Goal: Task Accomplishment & Management: Complete application form

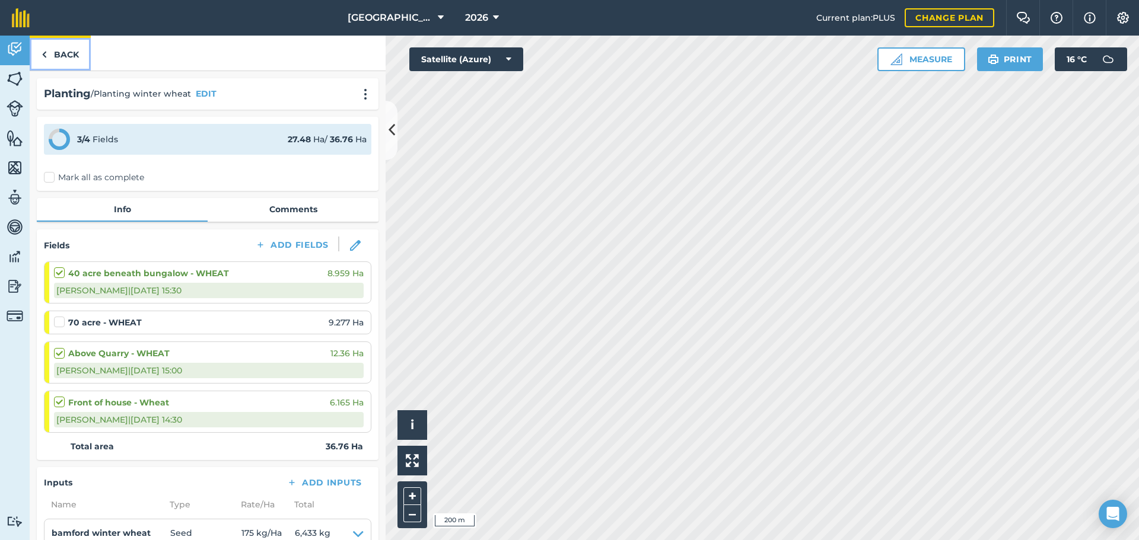
click at [66, 43] on link "Back" at bounding box center [60, 53] width 61 height 35
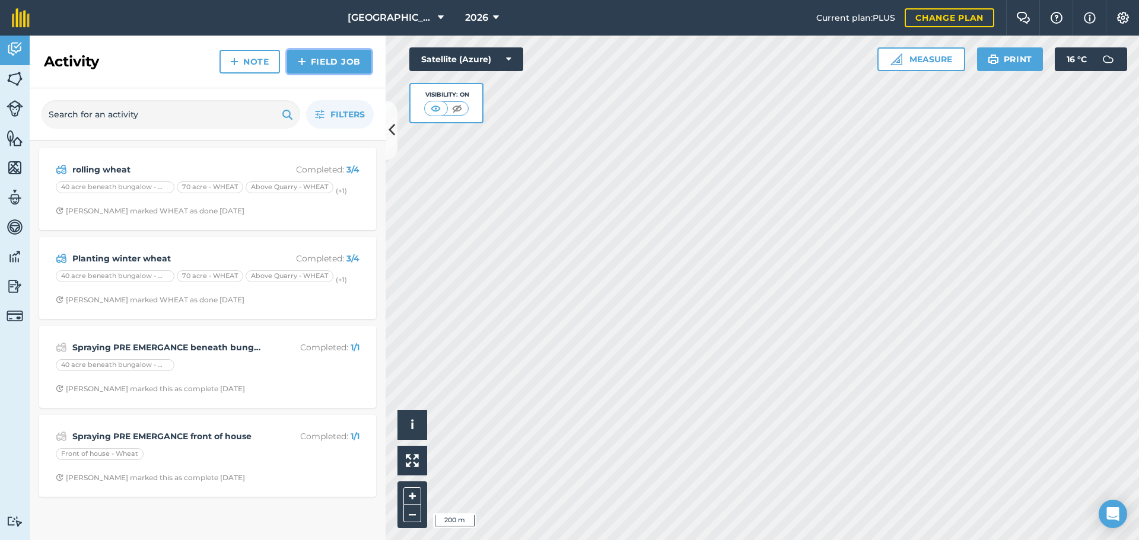
click at [305, 65] on img at bounding box center [302, 62] width 8 height 14
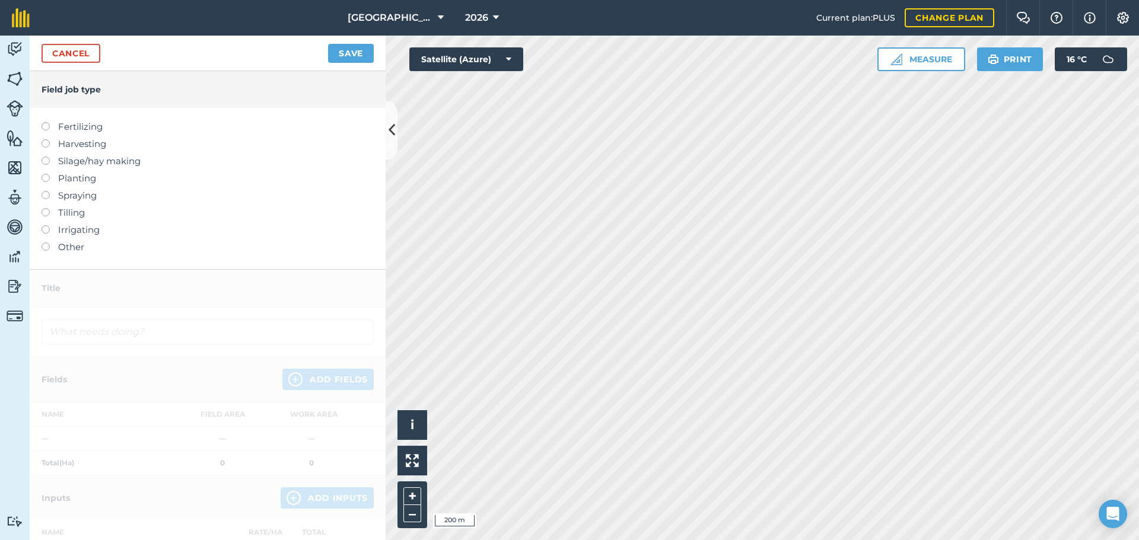
click at [70, 197] on label "Spraying" at bounding box center [208, 196] width 332 height 14
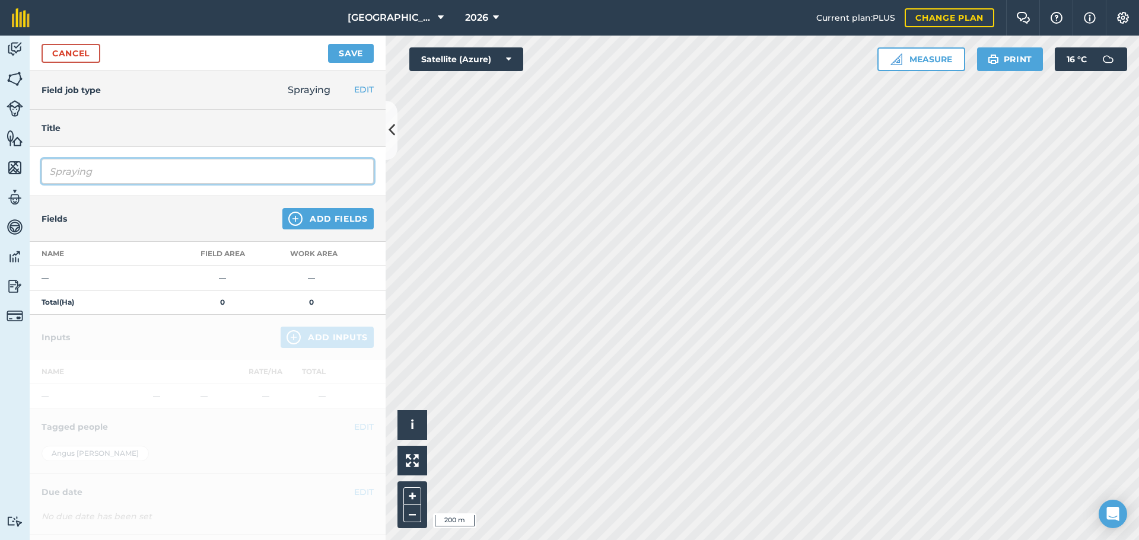
click at [117, 167] on input "Spraying" at bounding box center [208, 171] width 332 height 25
type input "Spraying PRE EMERGANCE above quarry"
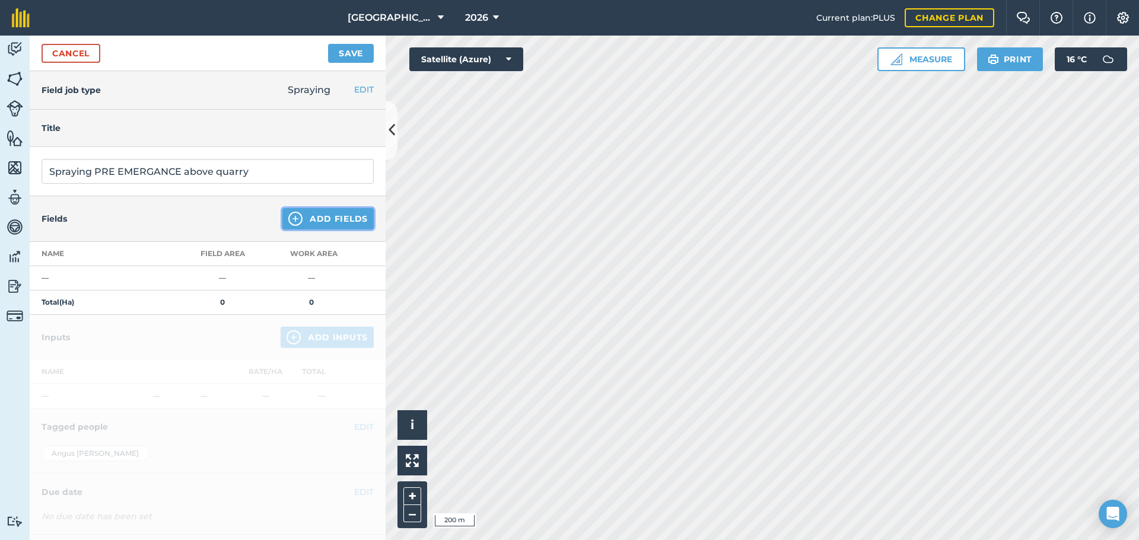
click at [299, 215] on button "Add Fields" at bounding box center [327, 218] width 91 height 21
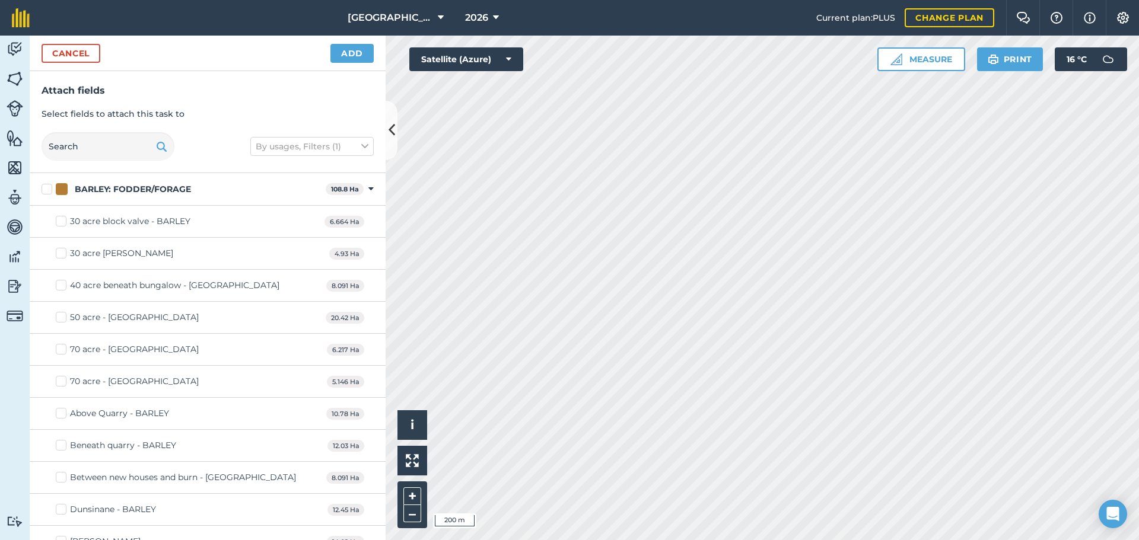
checkbox input "true"
click at [331, 49] on button "Add" at bounding box center [351, 53] width 43 height 19
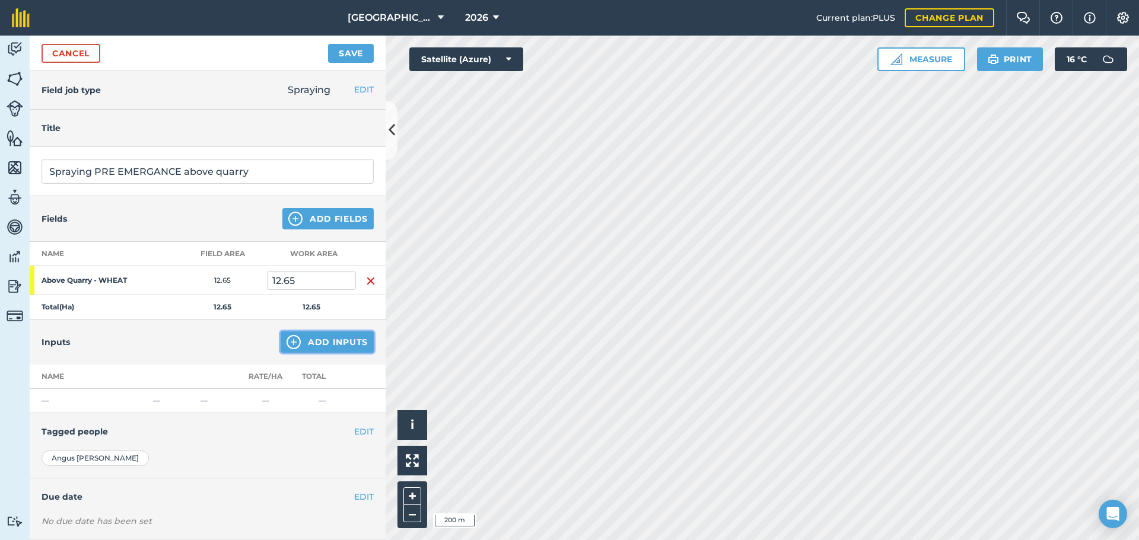
click at [292, 347] on button "Add Inputs" at bounding box center [327, 342] width 93 height 21
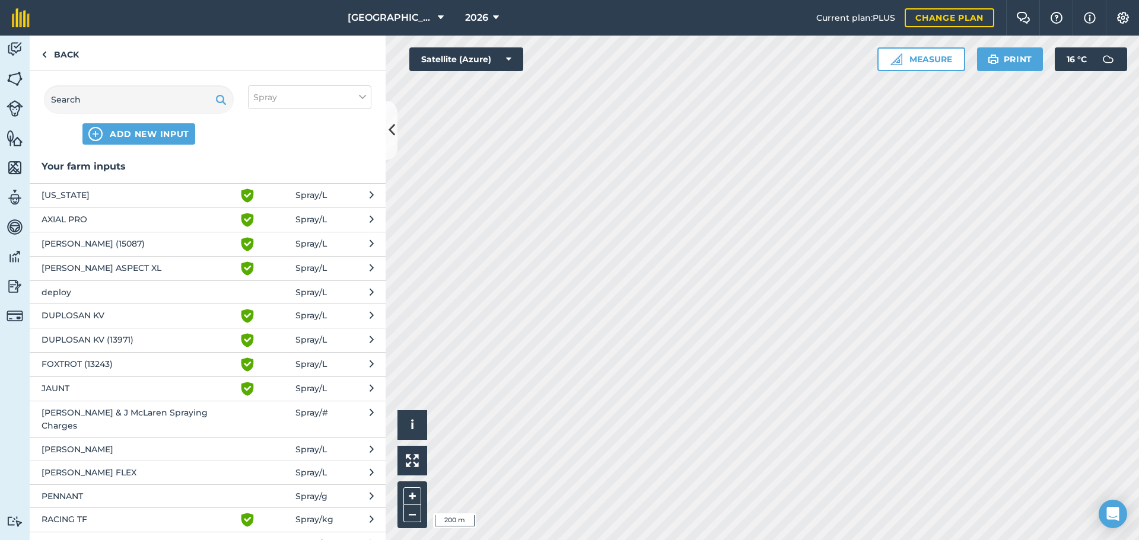
click at [167, 273] on span "[PERSON_NAME] ASPECT XL" at bounding box center [139, 269] width 194 height 14
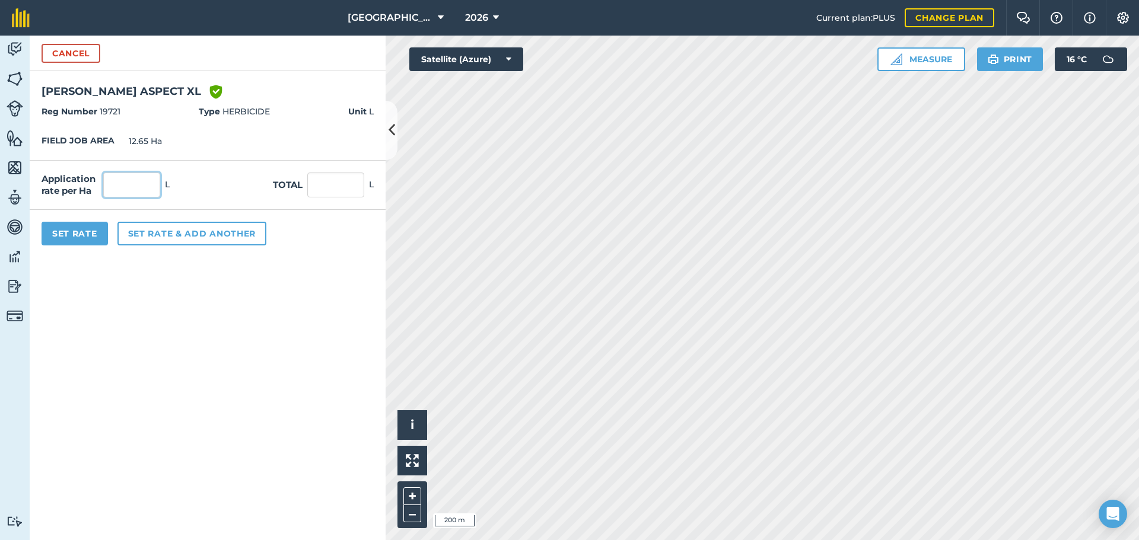
click at [122, 192] on input "text" at bounding box center [131, 185] width 57 height 25
type input "0.549"
type input "6.945"
click at [65, 230] on button "Set Rate" at bounding box center [75, 234] width 66 height 24
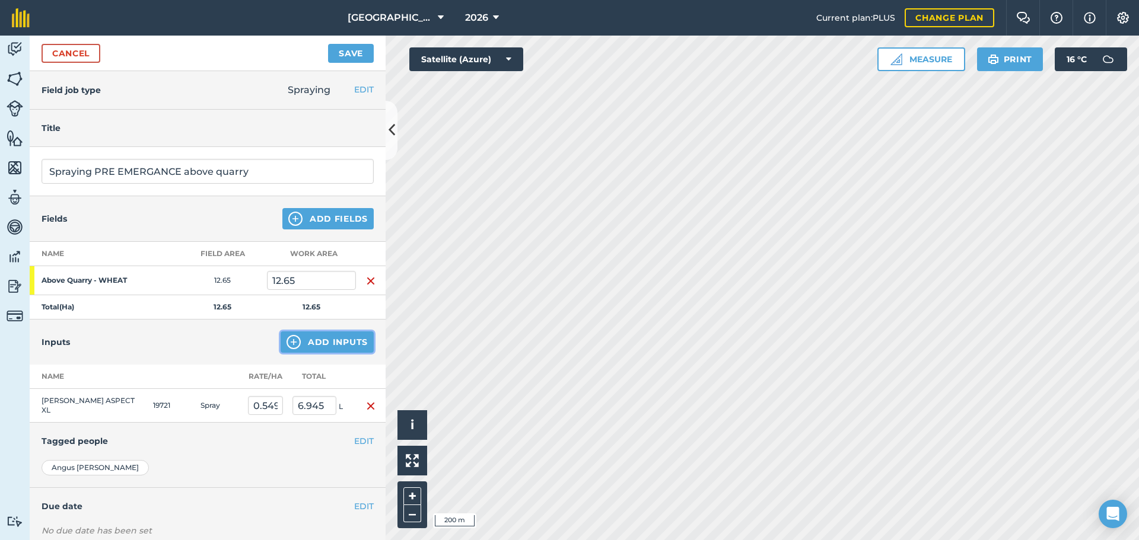
click at [310, 346] on button "Add Inputs" at bounding box center [327, 342] width 93 height 21
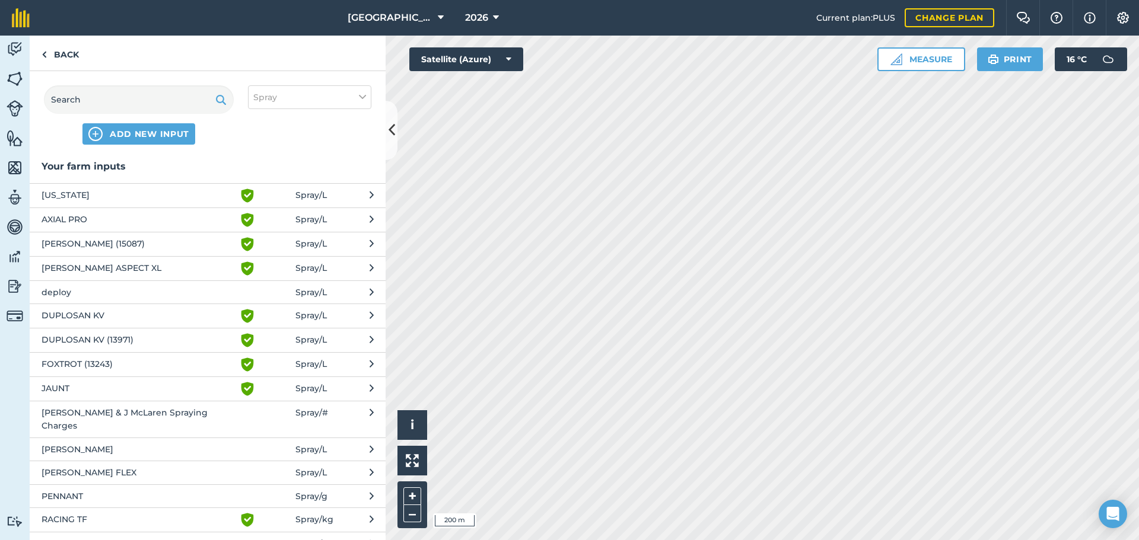
click at [186, 292] on span "deploy" at bounding box center [139, 292] width 194 height 13
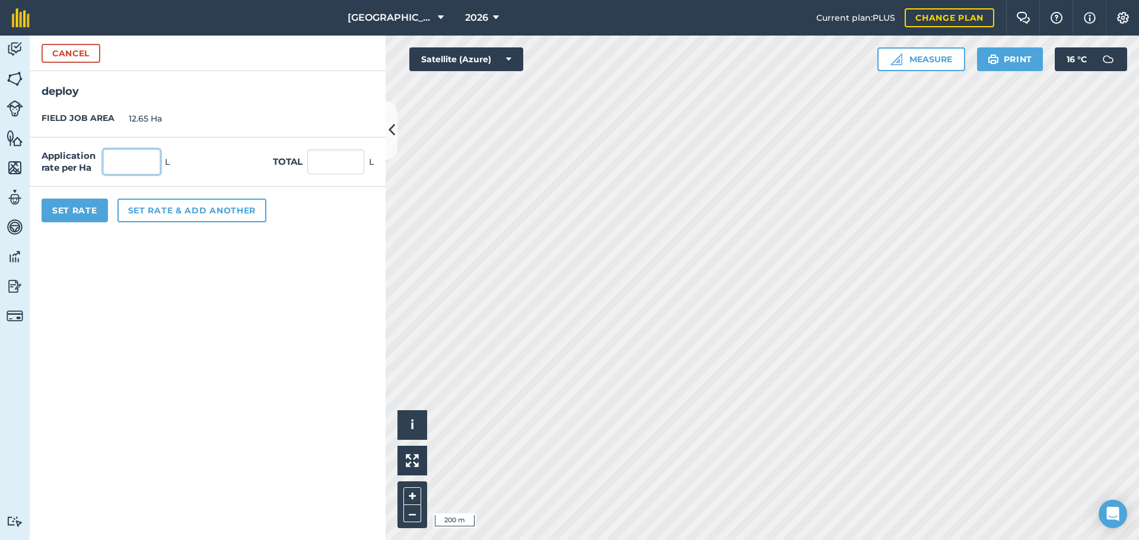
click at [127, 160] on input "text" at bounding box center [131, 161] width 57 height 25
type input "0.274"
type input "3.466"
click at [78, 217] on button "Set Rate" at bounding box center [75, 211] width 66 height 24
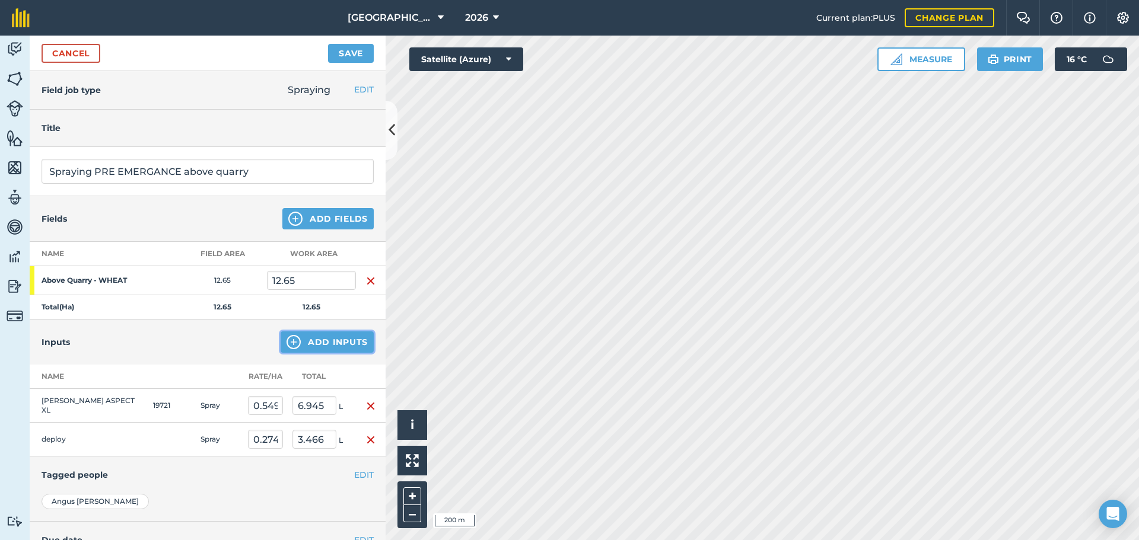
click at [297, 342] on button "Add Inputs" at bounding box center [327, 342] width 93 height 21
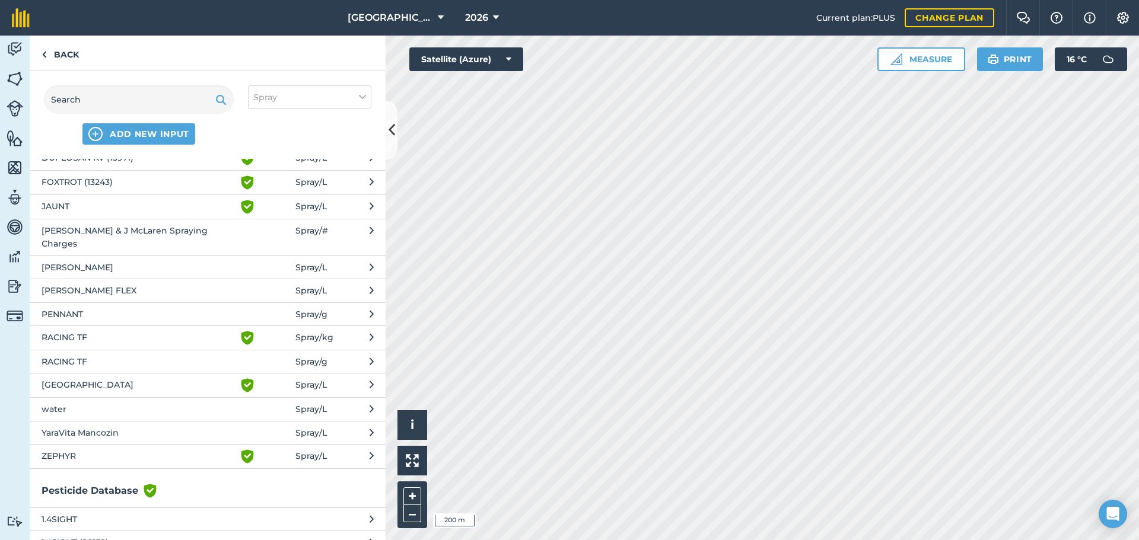
scroll to position [202, 0]
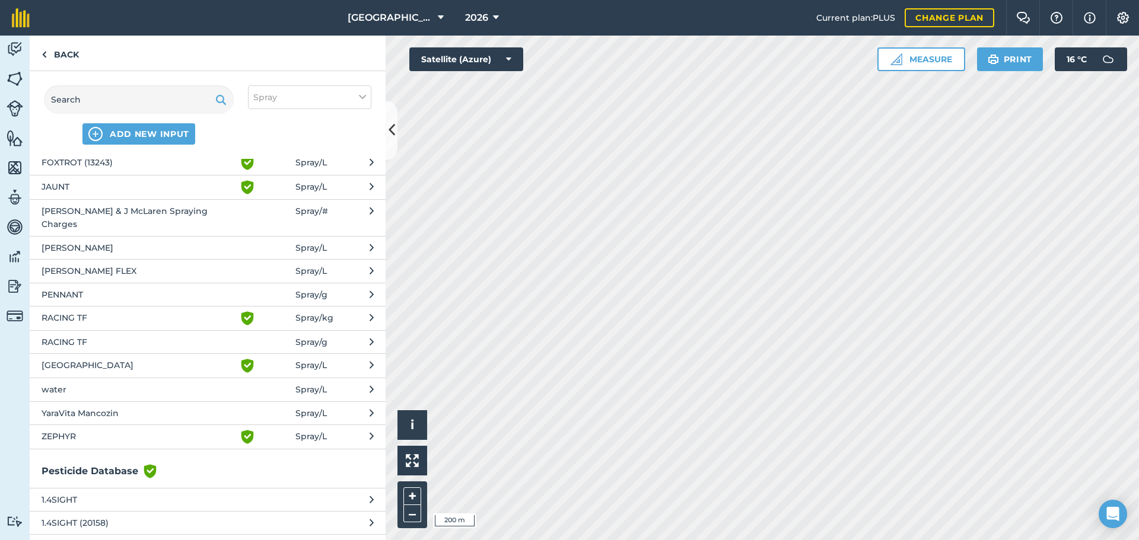
click at [158, 383] on span "water" at bounding box center [139, 389] width 194 height 13
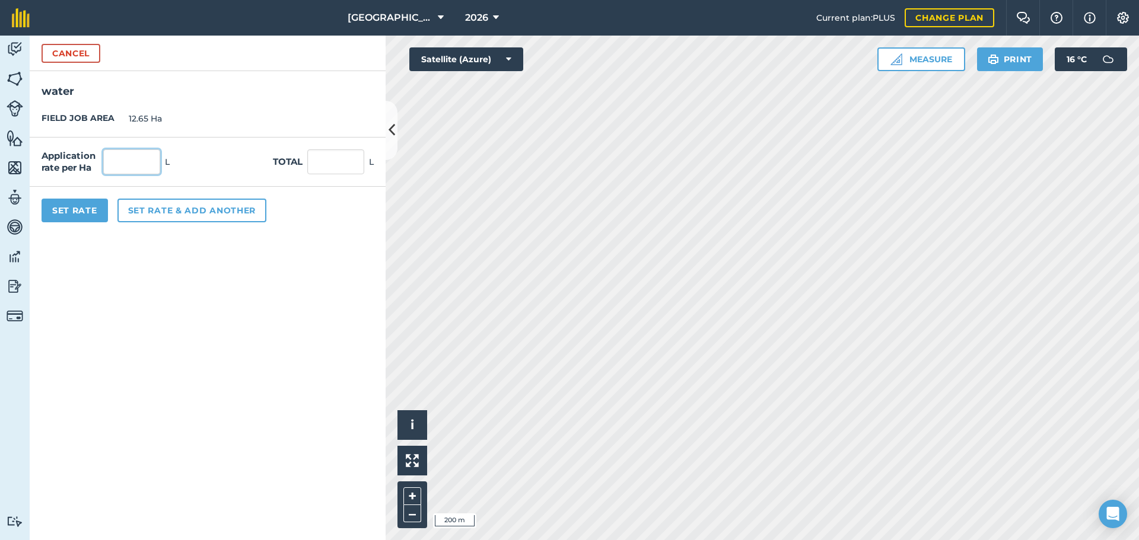
click at [121, 172] on input "text" at bounding box center [131, 161] width 57 height 25
type input "195"
type input "2,466.75"
click at [71, 219] on button "Set Rate" at bounding box center [75, 211] width 66 height 24
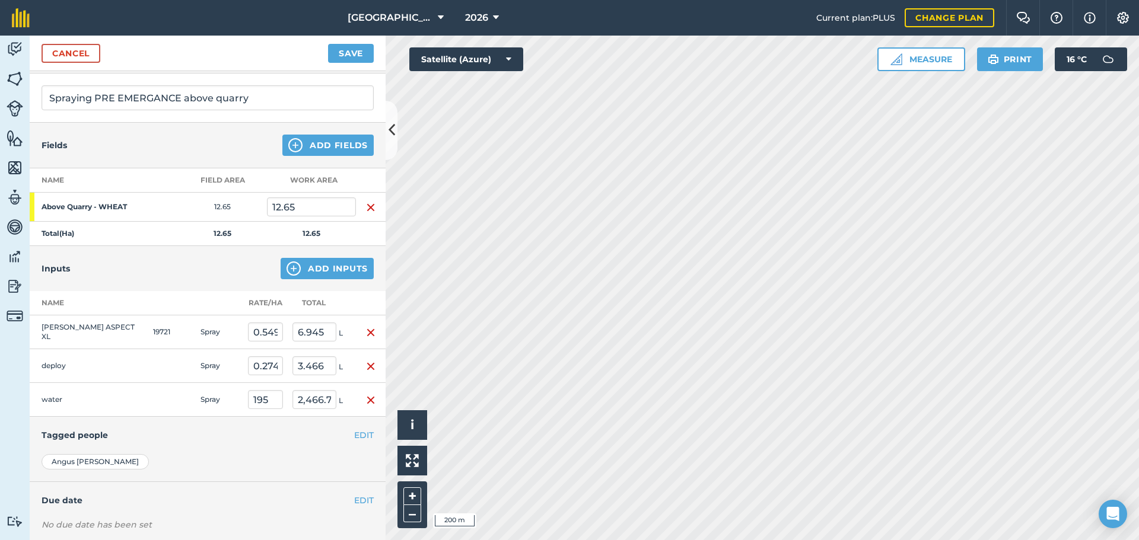
scroll to position [139, 0]
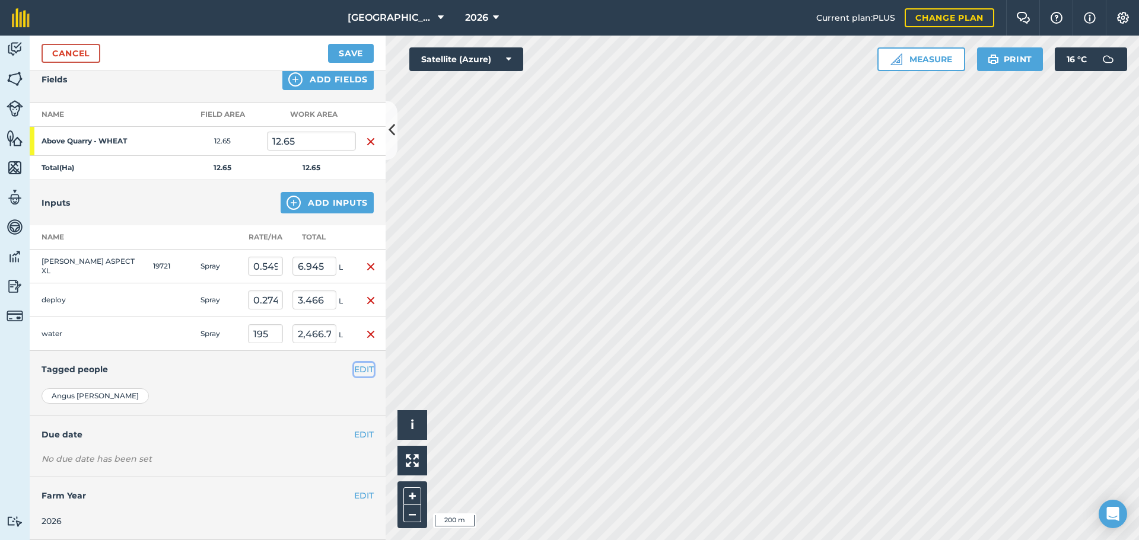
click at [354, 371] on button "EDIT" at bounding box center [364, 369] width 20 height 13
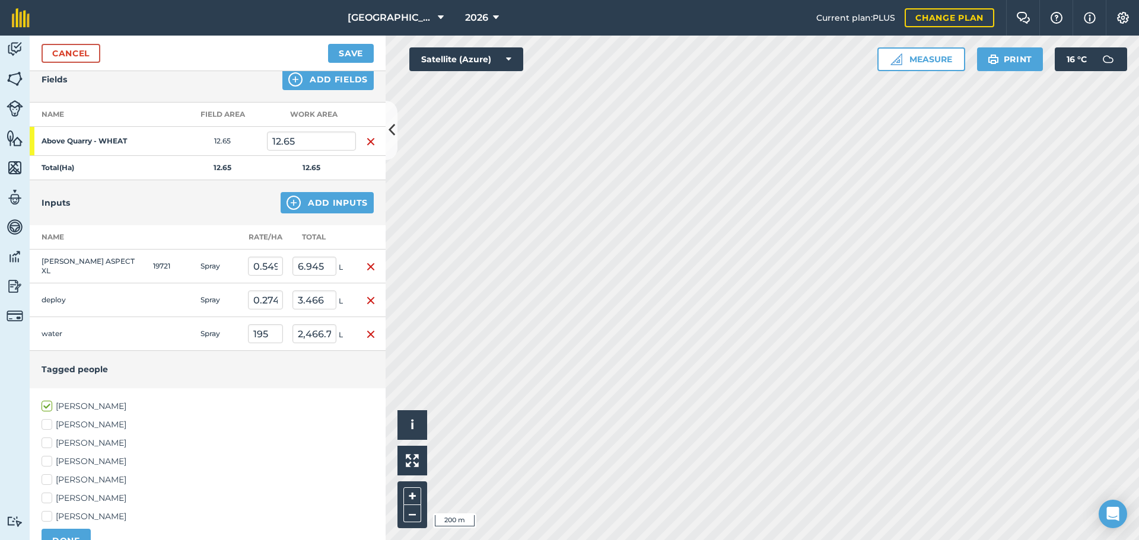
click at [74, 456] on label "[PERSON_NAME]" at bounding box center [208, 461] width 332 height 12
click at [49, 456] on input "[PERSON_NAME]" at bounding box center [46, 459] width 8 height 8
checkbox input "true"
click at [53, 530] on button "DONE" at bounding box center [66, 541] width 49 height 24
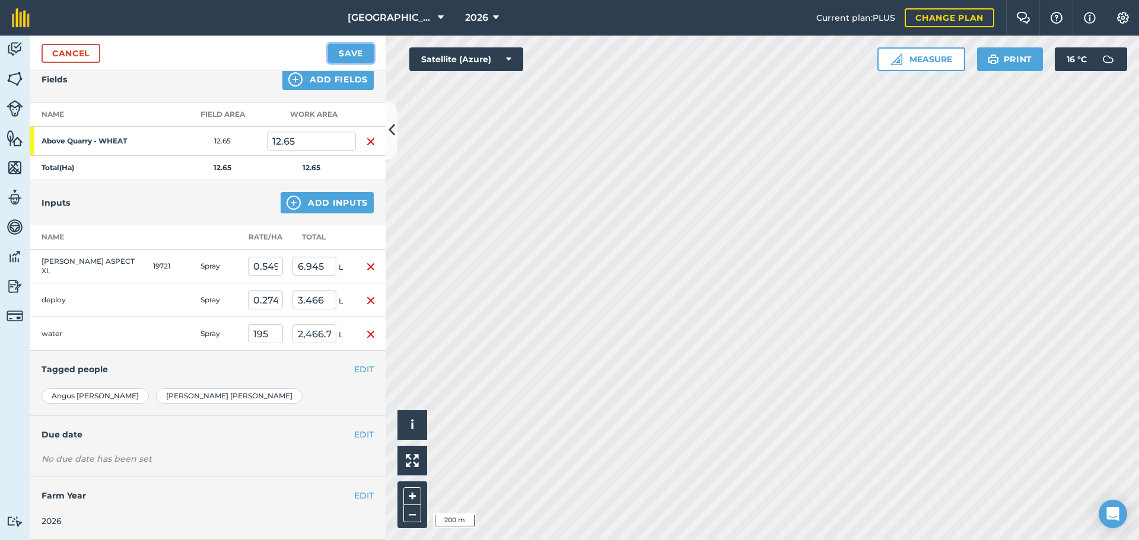
click at [342, 55] on button "Save" at bounding box center [351, 53] width 46 height 19
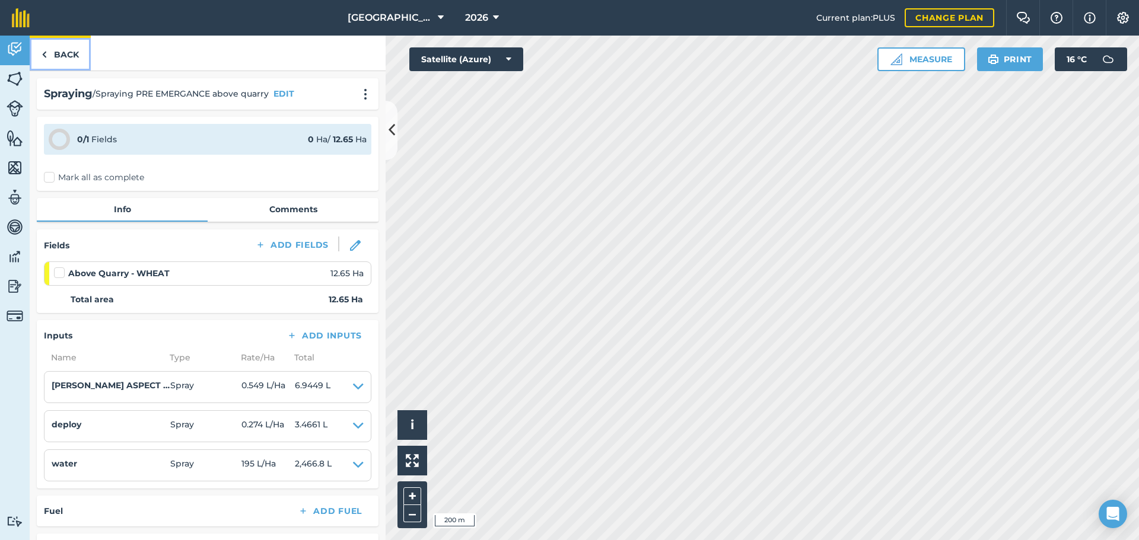
click at [69, 64] on link "Back" at bounding box center [60, 53] width 61 height 35
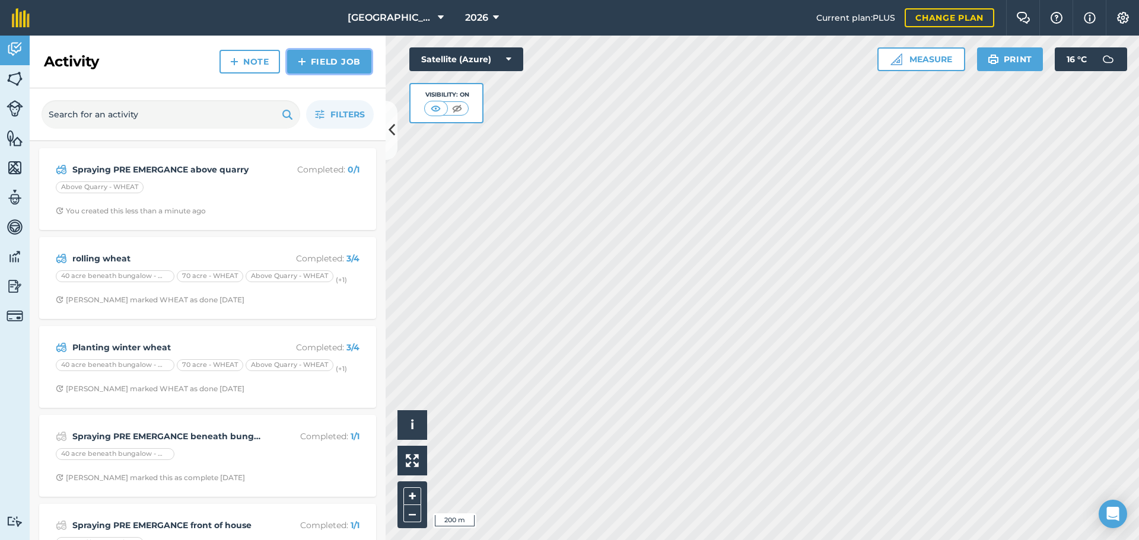
click at [296, 65] on link "Field Job" at bounding box center [329, 62] width 84 height 24
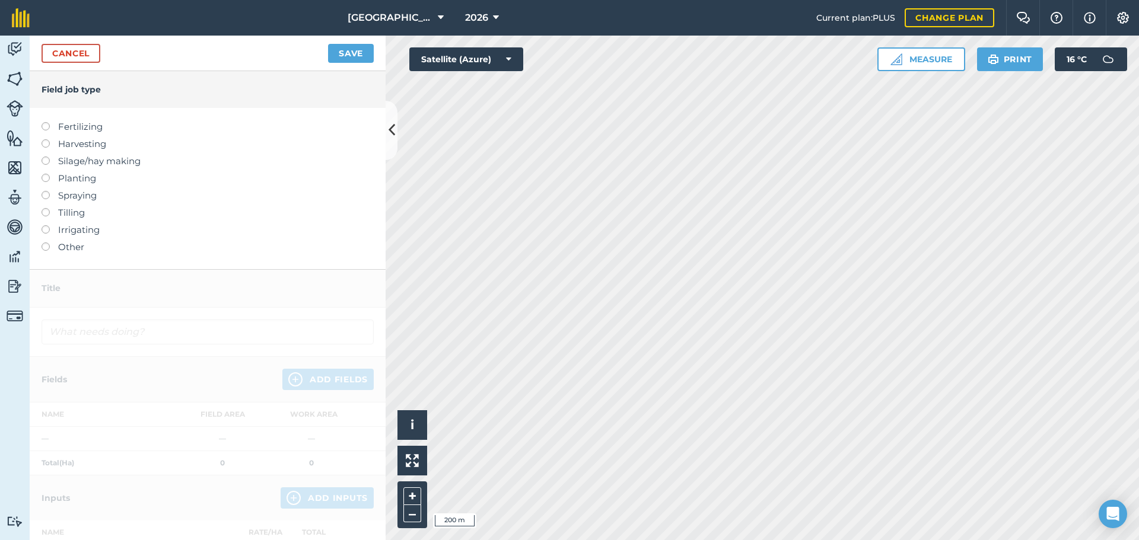
click at [68, 193] on label "Spraying" at bounding box center [208, 196] width 332 height 14
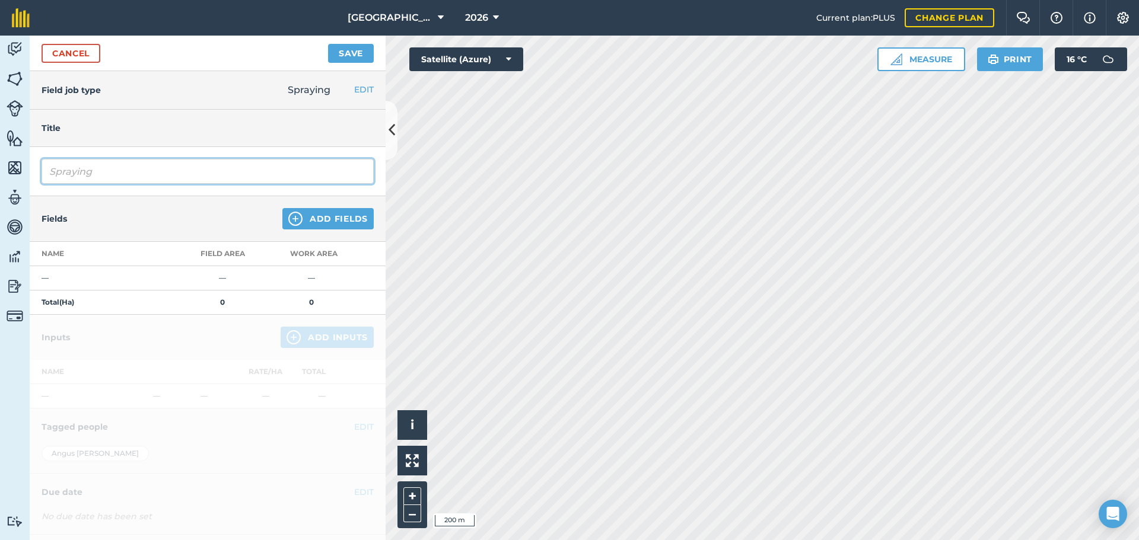
click at [109, 182] on input "Spraying" at bounding box center [208, 171] width 332 height 25
type input "Spraying PRE EMERGANCE 70 acre"
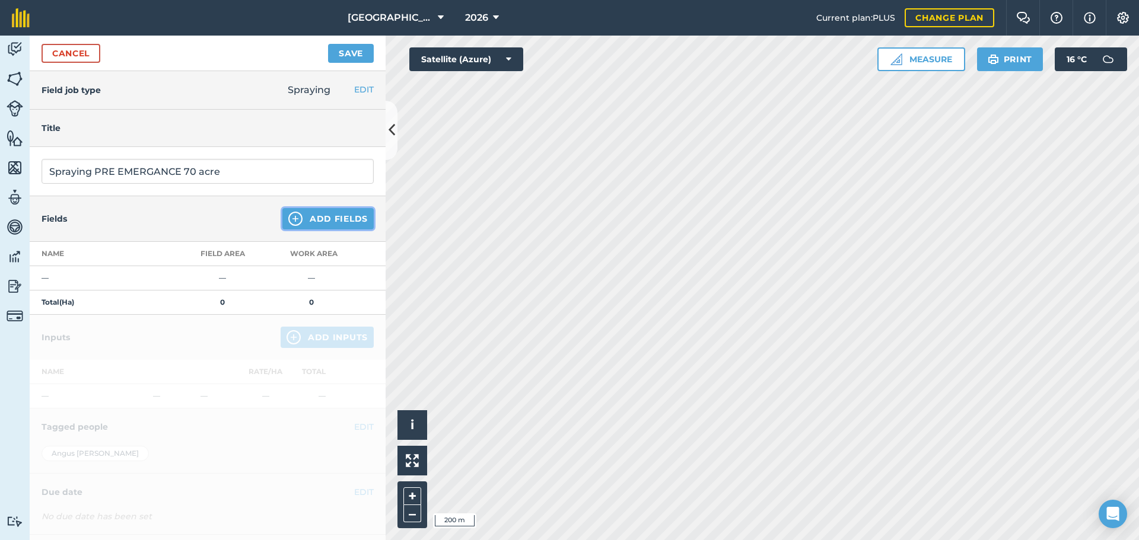
click at [298, 228] on button "Add Fields" at bounding box center [327, 218] width 91 height 21
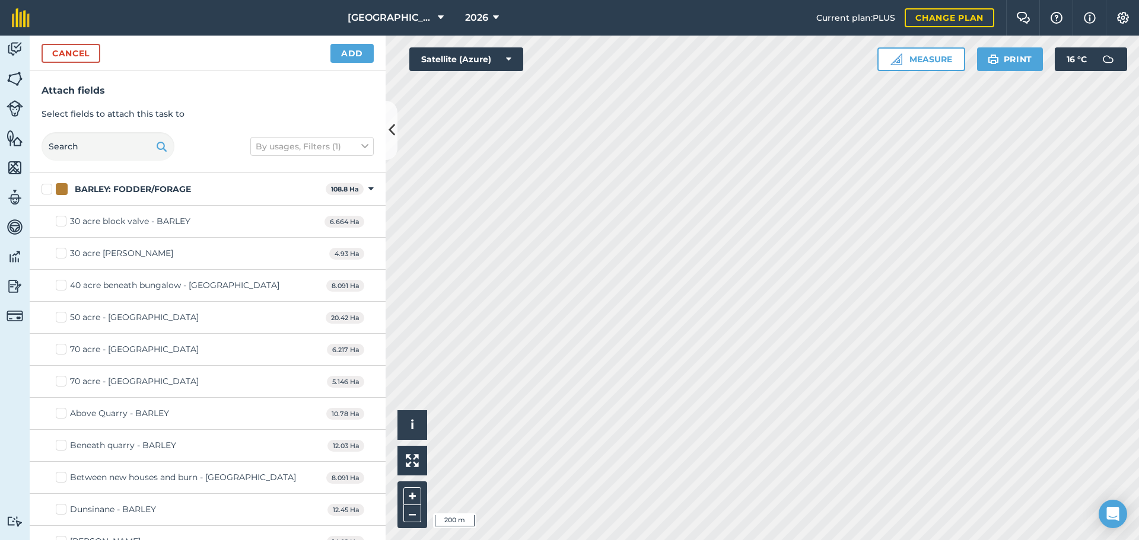
checkbox input "true"
click at [362, 59] on button "Add" at bounding box center [351, 53] width 43 height 19
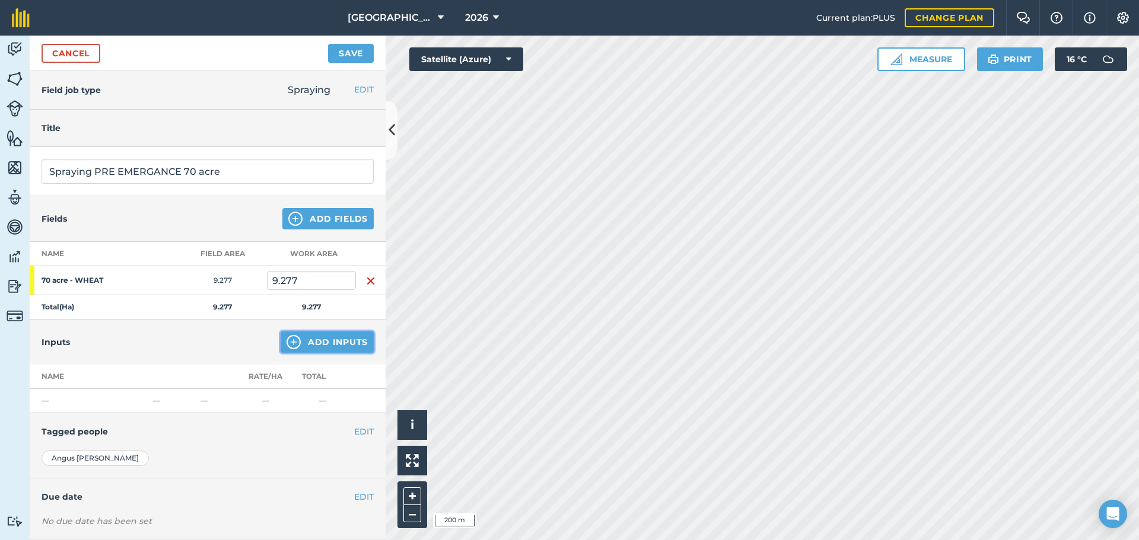
click at [288, 337] on img at bounding box center [293, 342] width 14 height 14
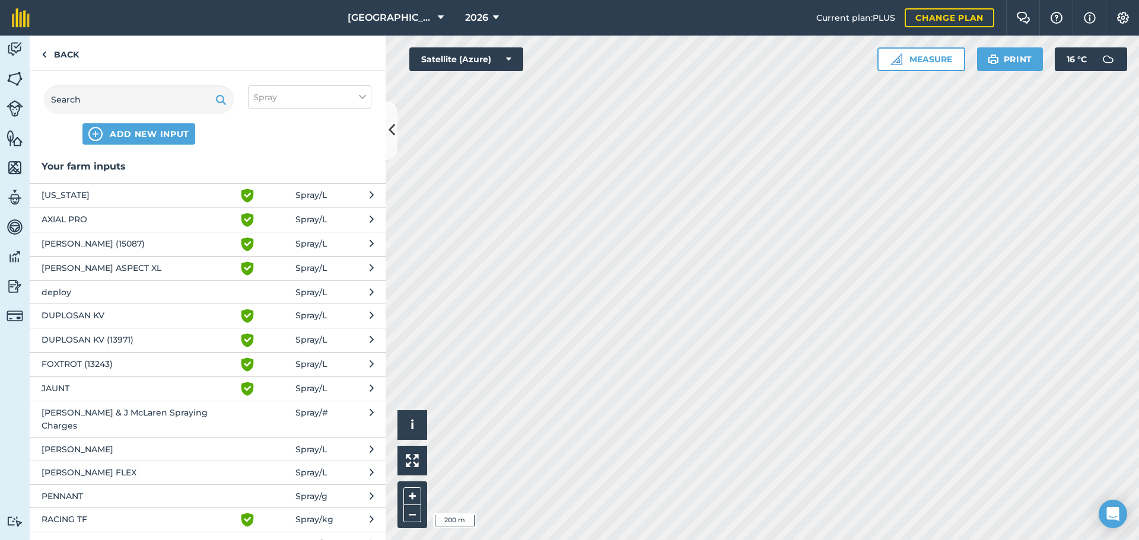
click at [154, 267] on span "[PERSON_NAME] ASPECT XL" at bounding box center [139, 269] width 194 height 14
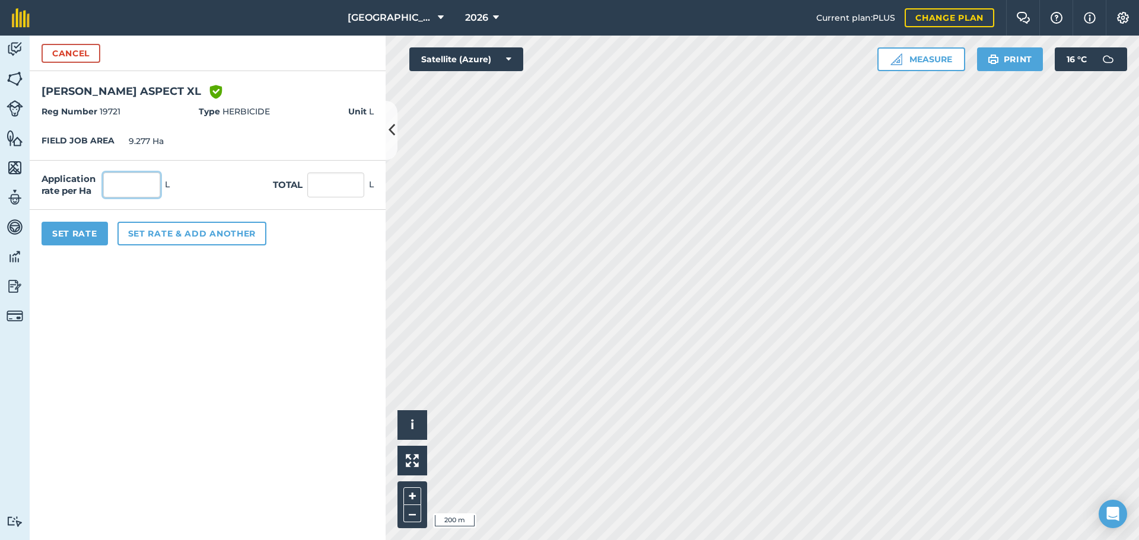
click at [148, 192] on input "text" at bounding box center [131, 185] width 57 height 25
type input "0.549"
type input "5.093"
click at [83, 241] on button "Set Rate" at bounding box center [75, 234] width 66 height 24
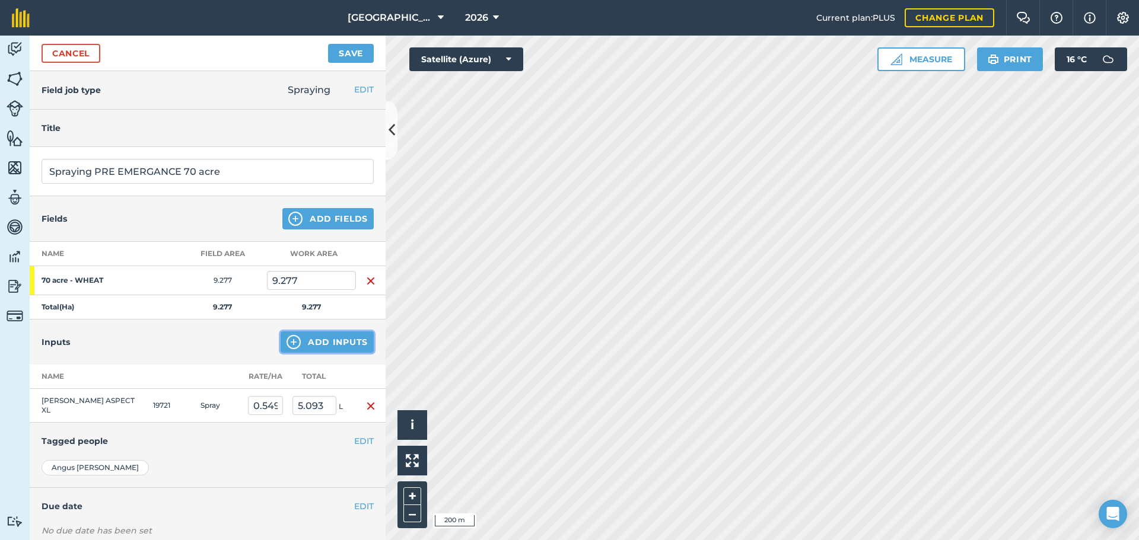
click at [304, 350] on button "Add Inputs" at bounding box center [327, 342] width 93 height 21
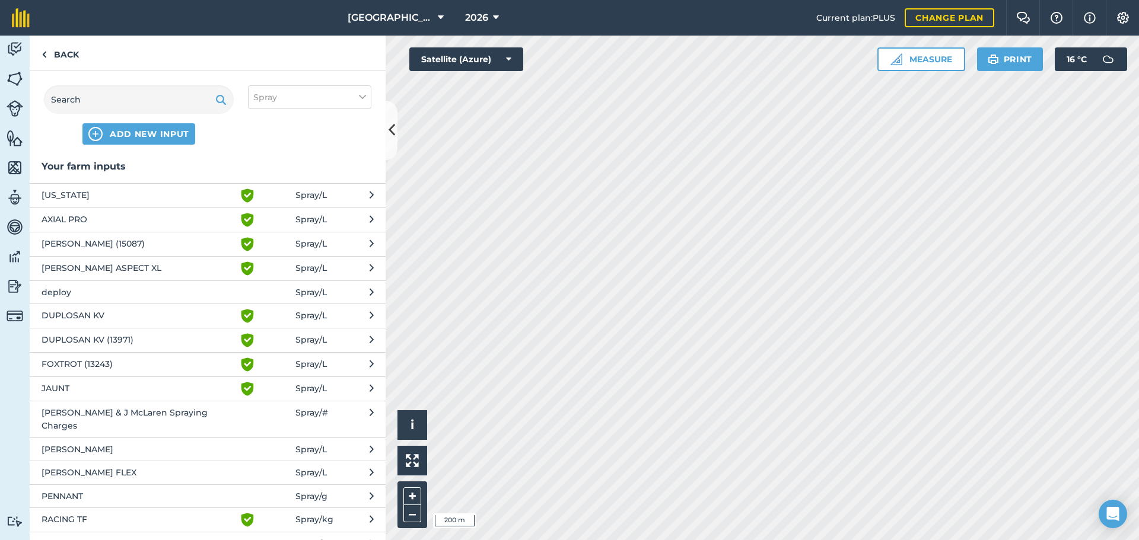
click at [196, 298] on span "deploy" at bounding box center [139, 292] width 194 height 13
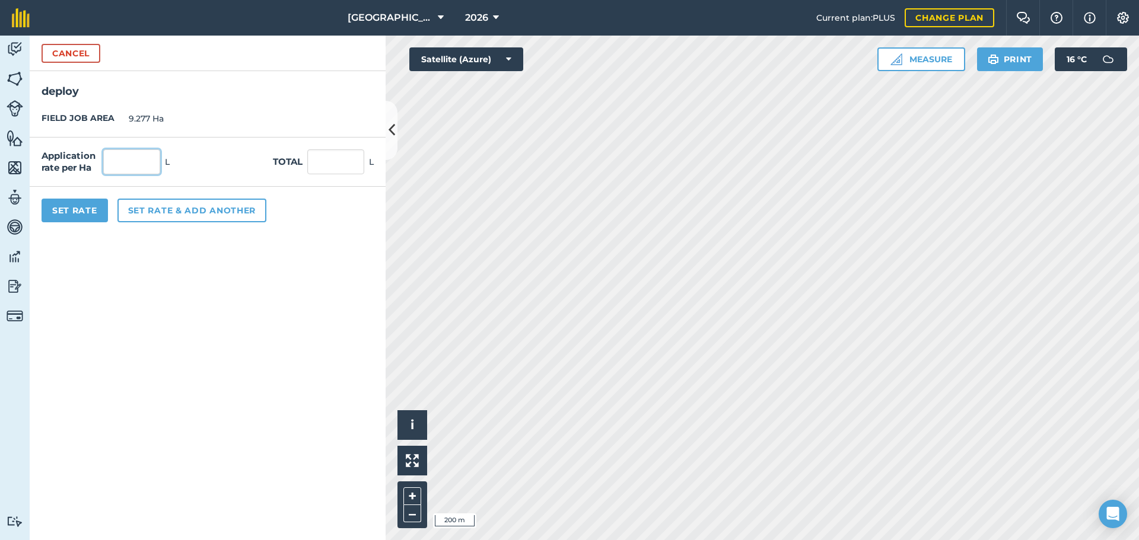
click at [116, 149] on input "text" at bounding box center [131, 161] width 57 height 25
type input "0.274"
type input "2.542"
click at [64, 219] on button "Set Rate" at bounding box center [75, 211] width 66 height 24
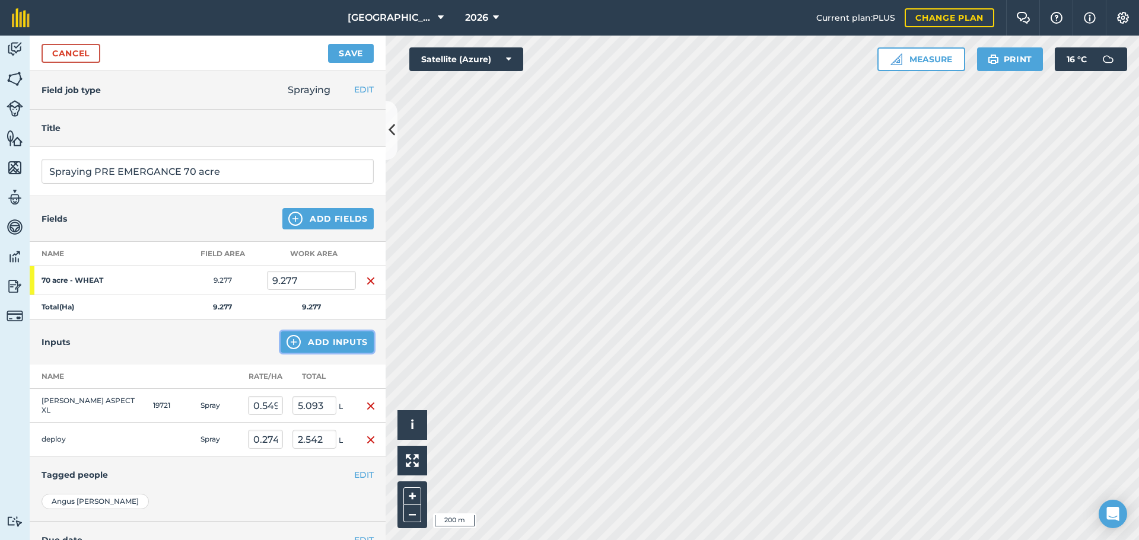
click at [292, 334] on button "Add Inputs" at bounding box center [327, 342] width 93 height 21
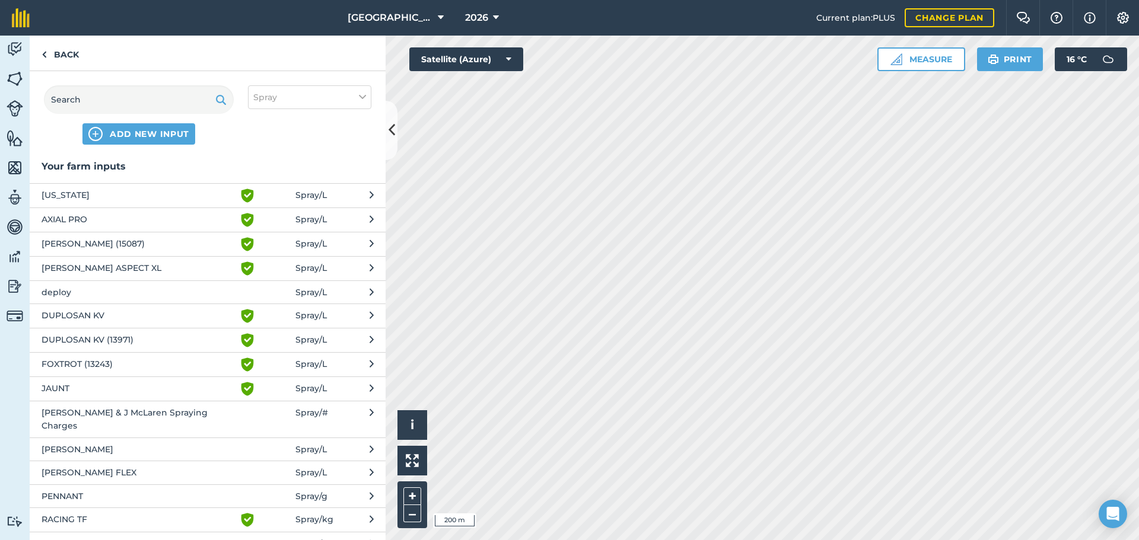
scroll to position [333, 0]
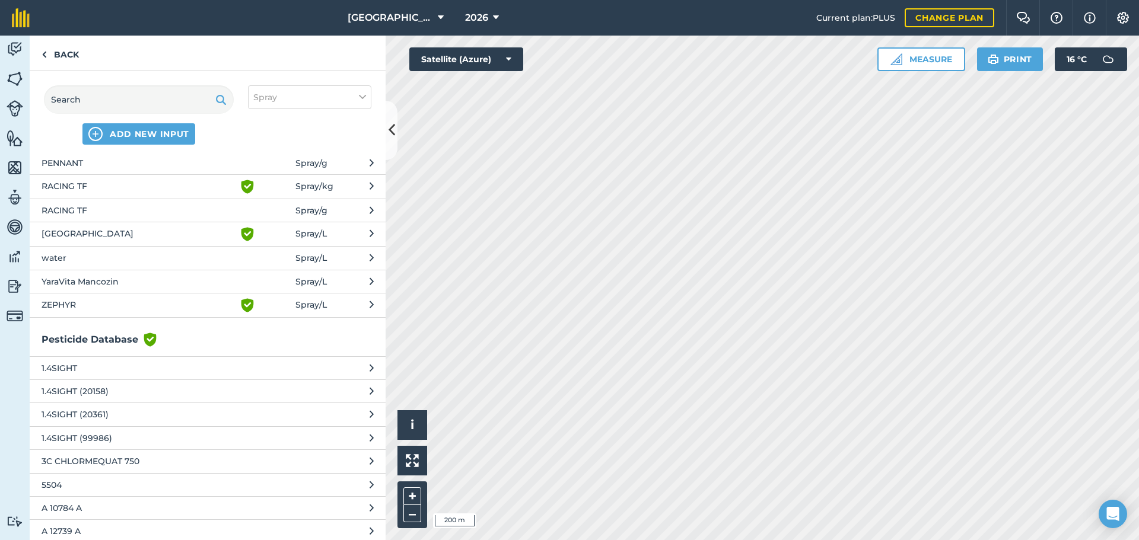
click at [183, 254] on button "water Spray / L" at bounding box center [208, 257] width 356 height 23
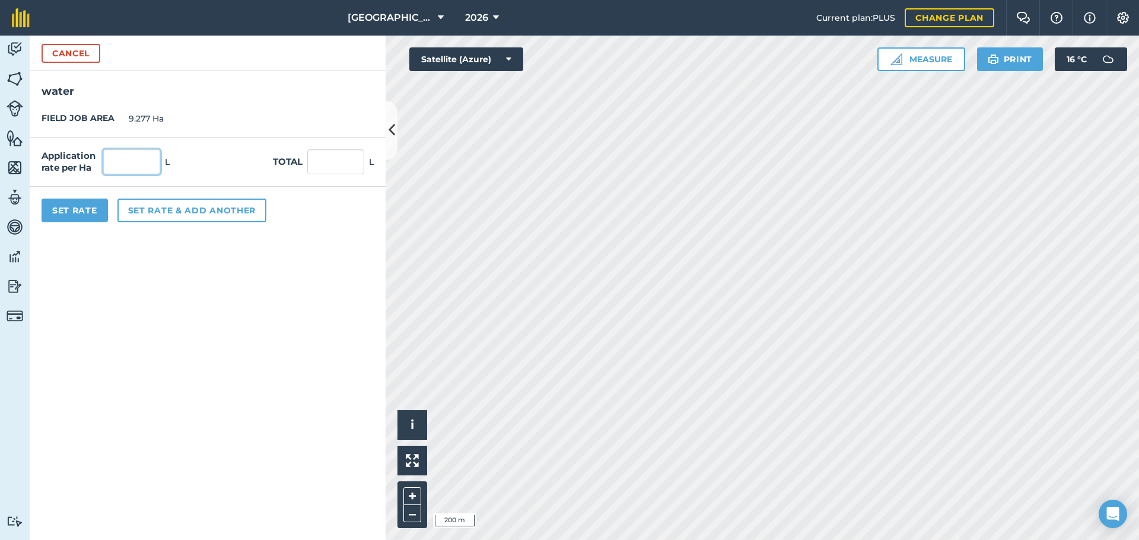
click at [114, 151] on input "text" at bounding box center [131, 161] width 57 height 25
type input "195"
type input "1,809.015"
click at [73, 201] on button "Set Rate" at bounding box center [75, 211] width 66 height 24
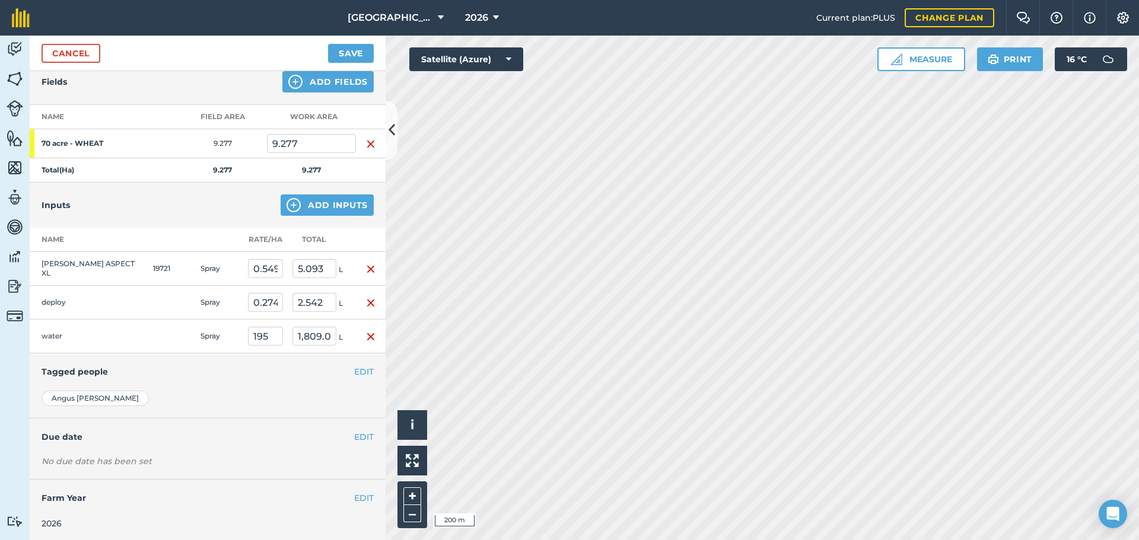
scroll to position [139, 0]
click at [354, 372] on button "EDIT" at bounding box center [364, 369] width 20 height 13
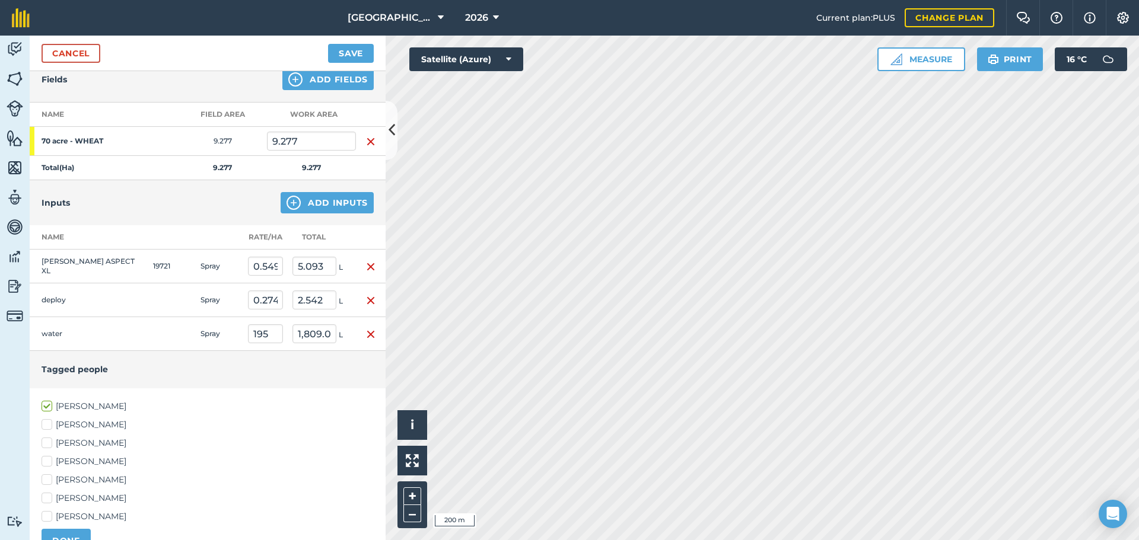
click at [74, 464] on label "[PERSON_NAME]" at bounding box center [208, 461] width 332 height 12
click at [49, 463] on input "[PERSON_NAME]" at bounding box center [46, 459] width 8 height 8
checkbox input "true"
click at [62, 531] on button "DONE" at bounding box center [66, 541] width 49 height 24
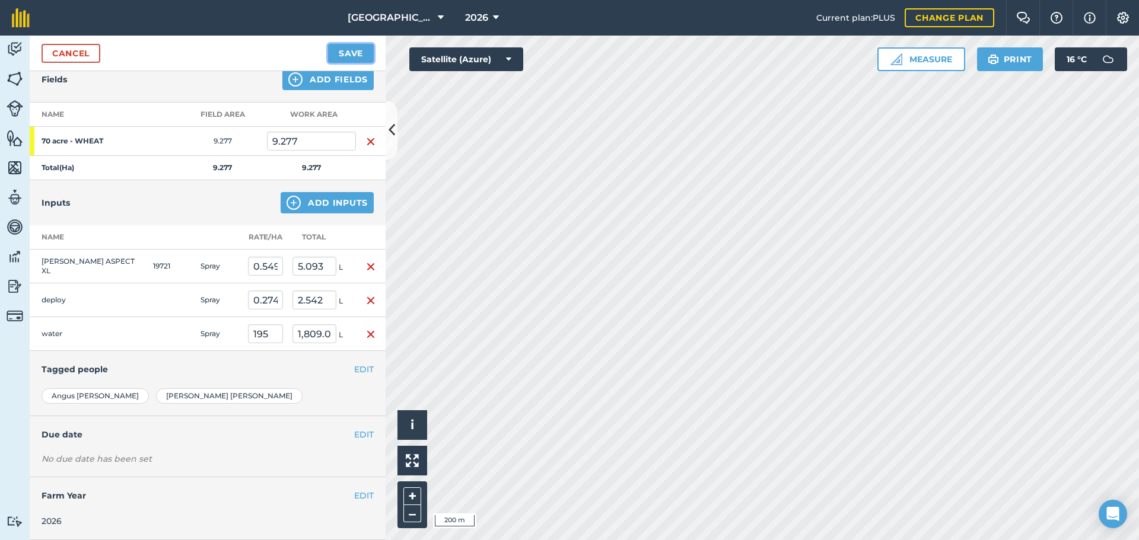
click at [340, 50] on button "Save" at bounding box center [351, 53] width 46 height 19
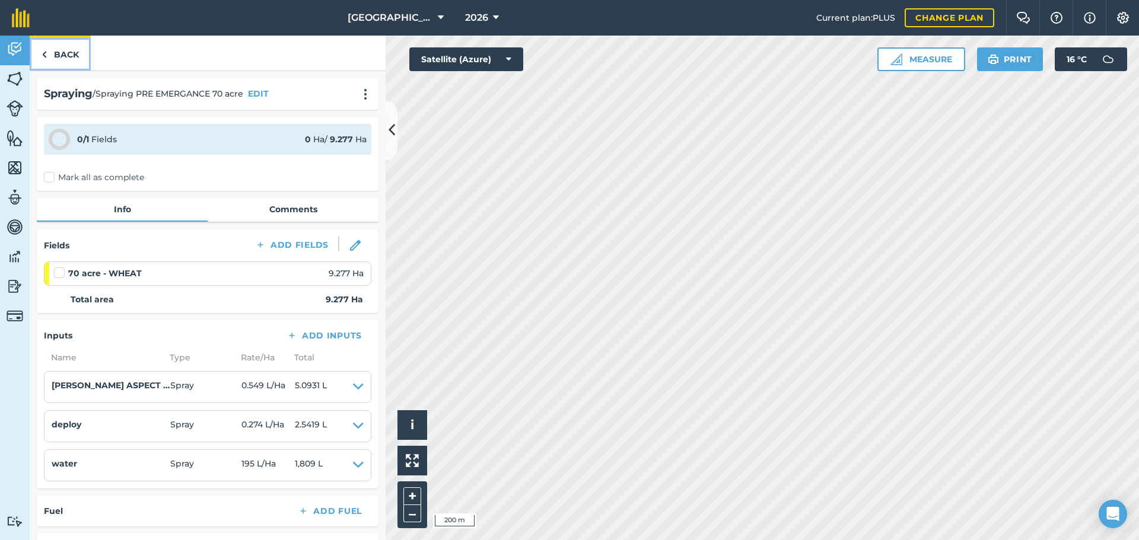
click at [69, 53] on link "Back" at bounding box center [60, 53] width 61 height 35
